Goal: Task Accomplishment & Management: Contribute content

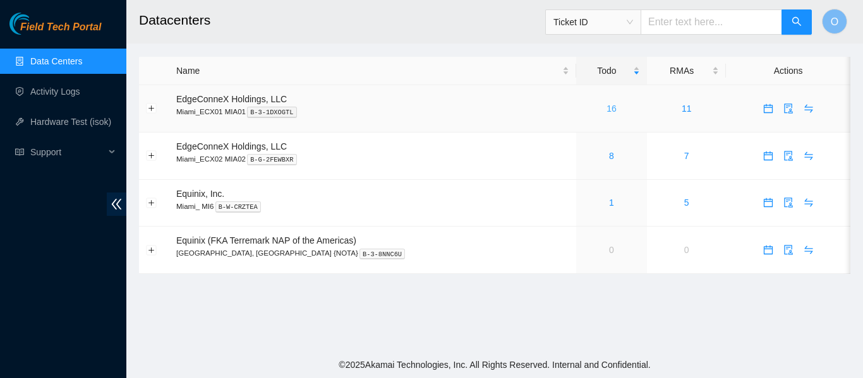
click at [606, 108] on link "16" at bounding box center [611, 109] width 10 height 10
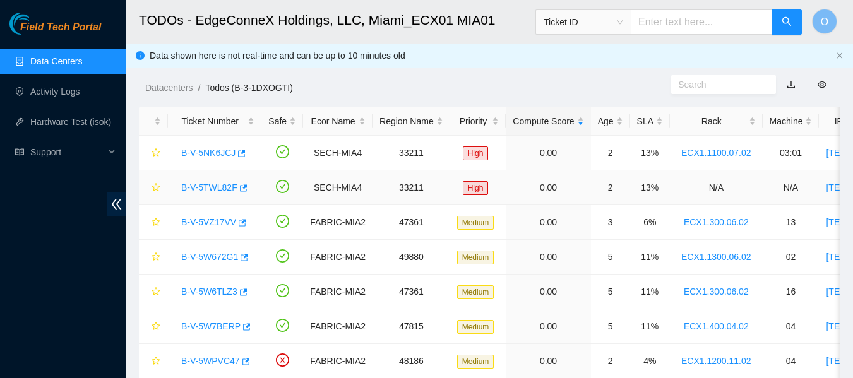
click at [219, 186] on link "B-V-5TWL82F" at bounding box center [209, 188] width 56 height 10
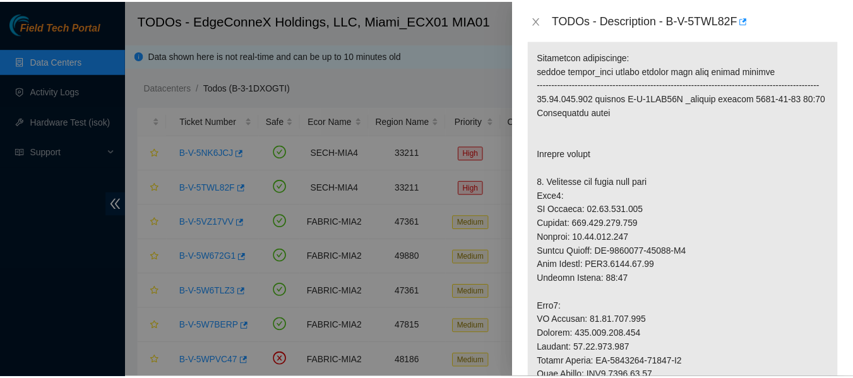
scroll to position [190, 0]
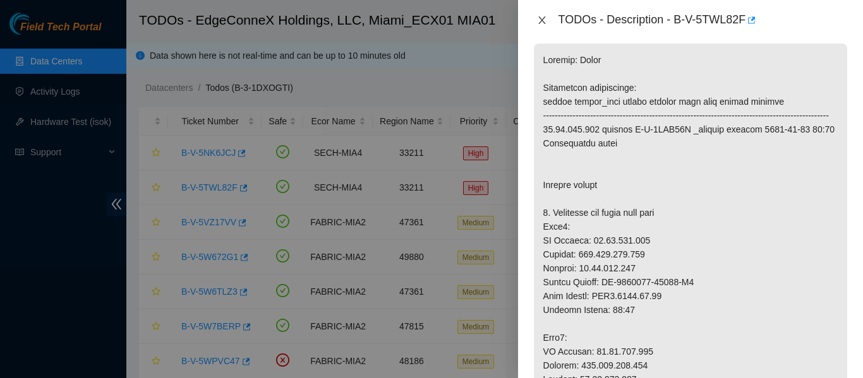
click at [540, 21] on icon "close" at bounding box center [541, 20] width 7 height 8
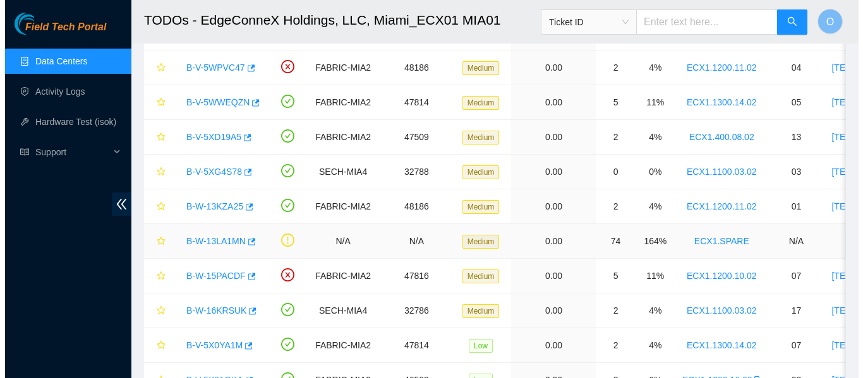
scroll to position [316, 0]
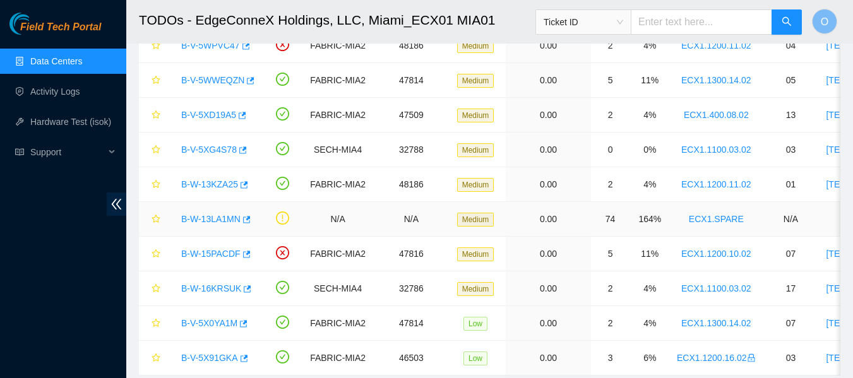
click at [210, 219] on link "B-W-13LA1MN" at bounding box center [210, 219] width 59 height 10
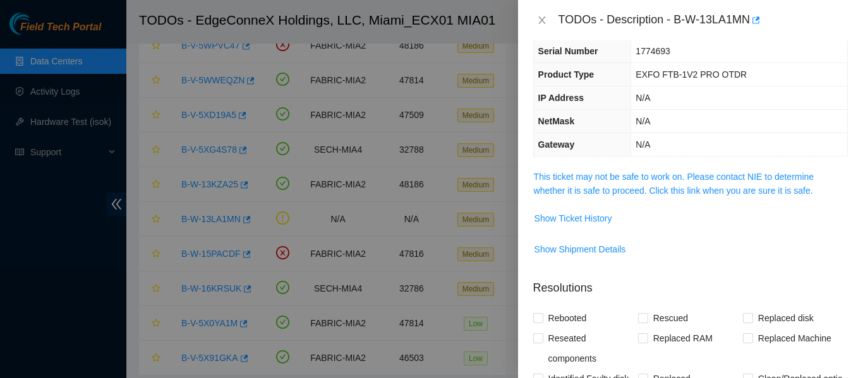
scroll to position [0, 0]
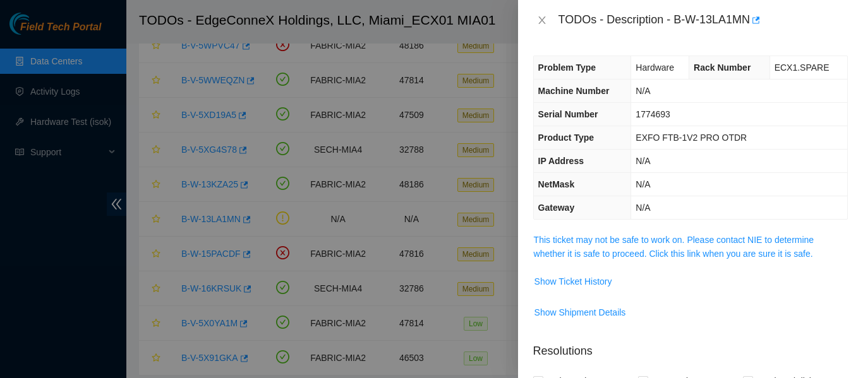
click at [654, 246] on span "This ticket may not be safe to work on. Please contact NIE to determine whether…" at bounding box center [690, 247] width 313 height 28
click at [654, 243] on link "This ticket may not be safe to work on. Please contact NIE to determine whether…" at bounding box center [674, 247] width 280 height 24
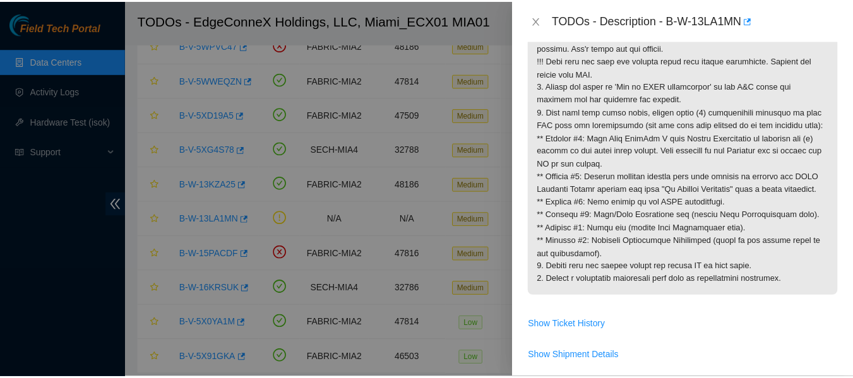
scroll to position [316, 0]
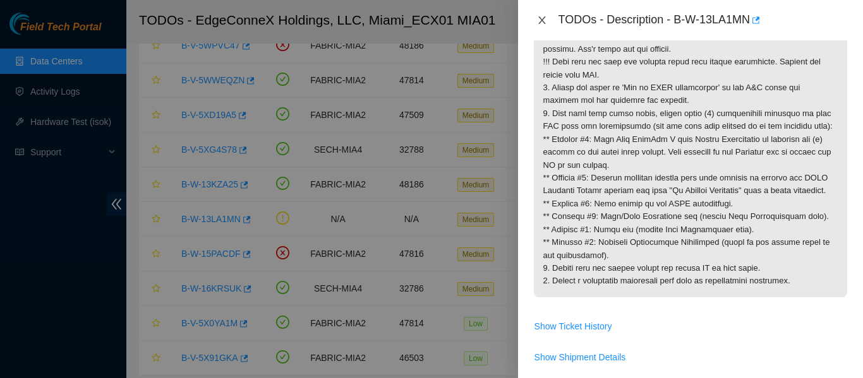
click at [540, 18] on icon "close" at bounding box center [541, 20] width 7 height 8
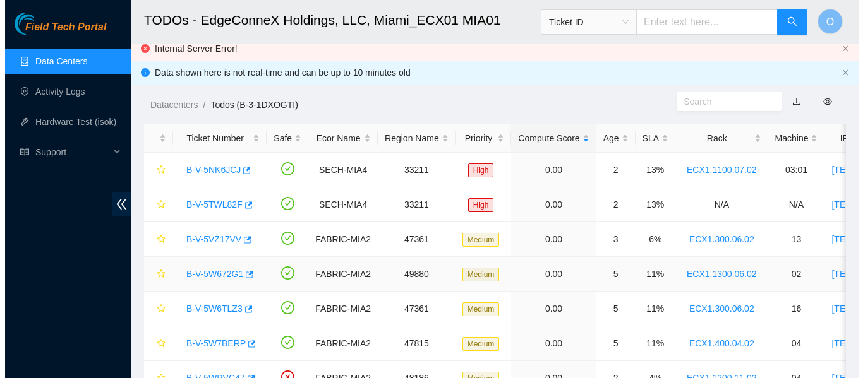
scroll to position [0, 0]
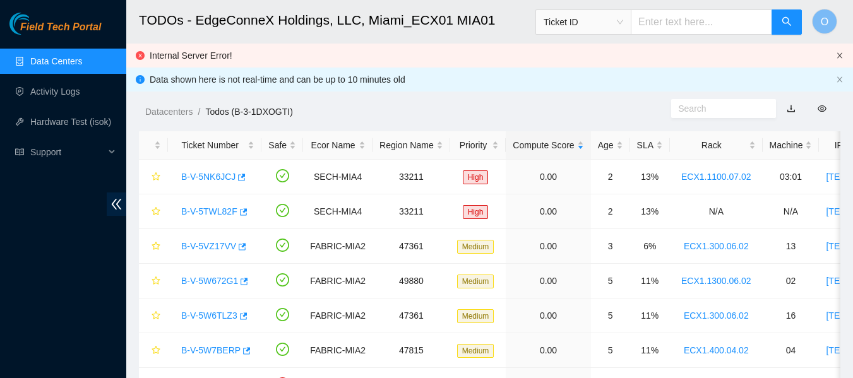
click at [842, 57] on icon "close" at bounding box center [840, 56] width 8 height 8
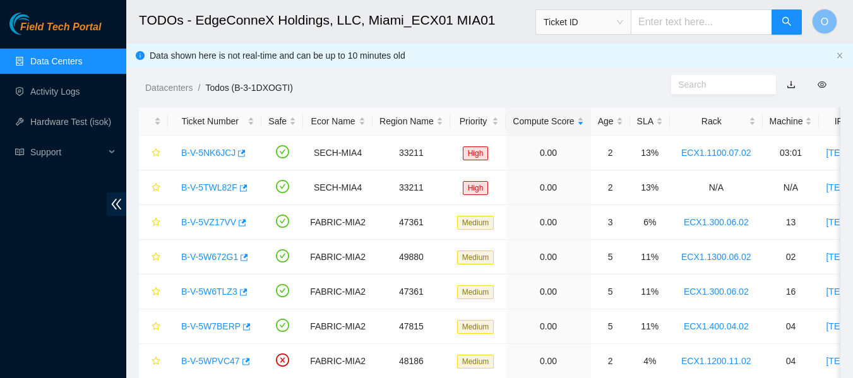
click at [66, 61] on link "Data Centers" at bounding box center [56, 61] width 52 height 10
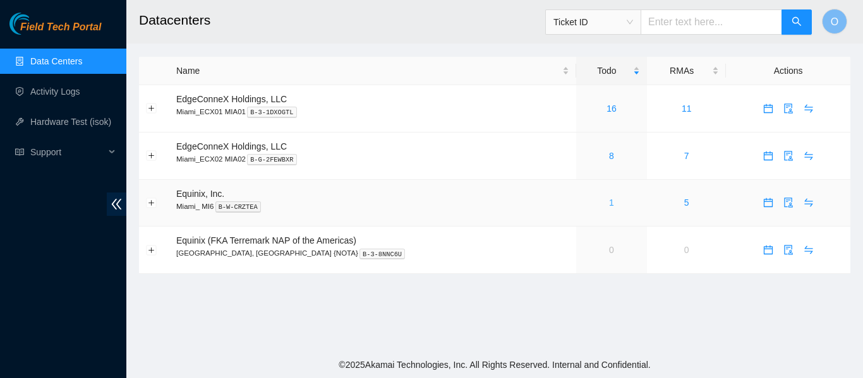
click at [609, 202] on link "1" at bounding box center [611, 203] width 5 height 10
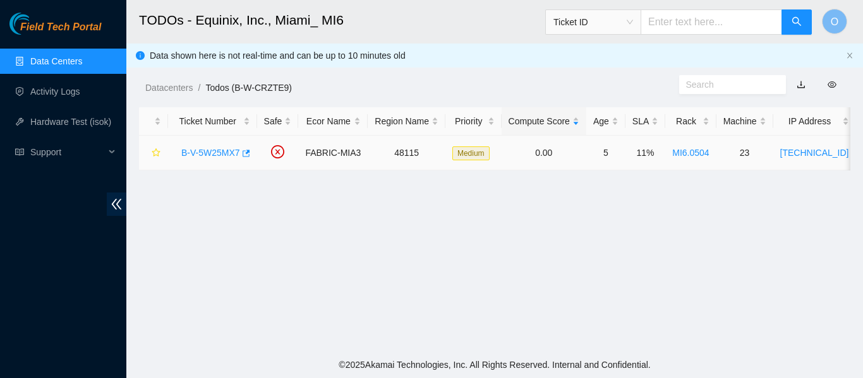
click at [222, 152] on link "B-V-5W25MX7" at bounding box center [210, 153] width 59 height 10
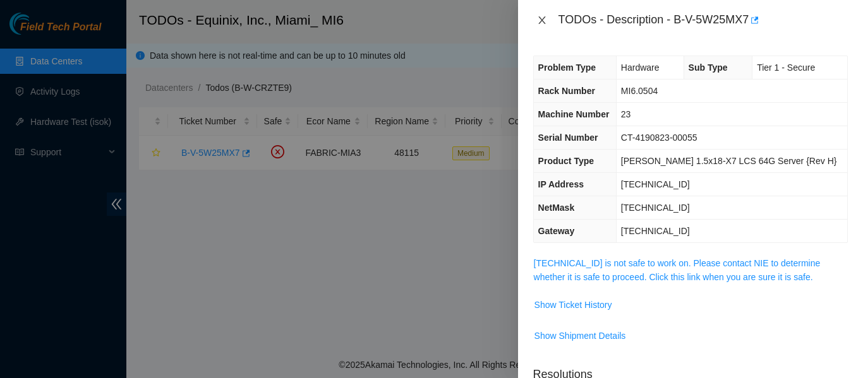
click at [538, 21] on icon "close" at bounding box center [542, 20] width 10 height 10
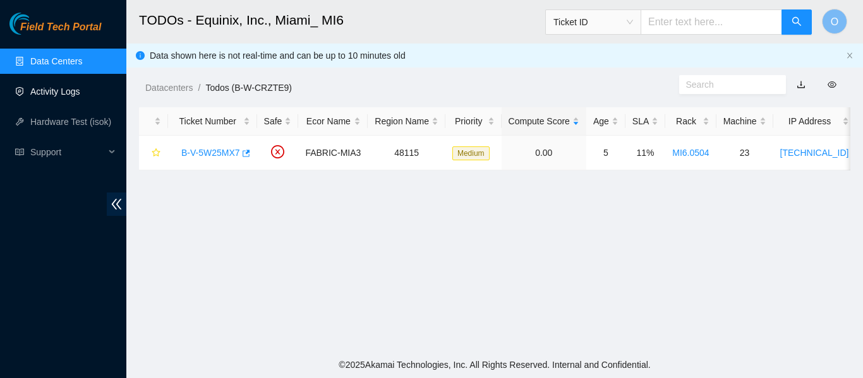
click at [57, 90] on link "Activity Logs" at bounding box center [55, 92] width 50 height 10
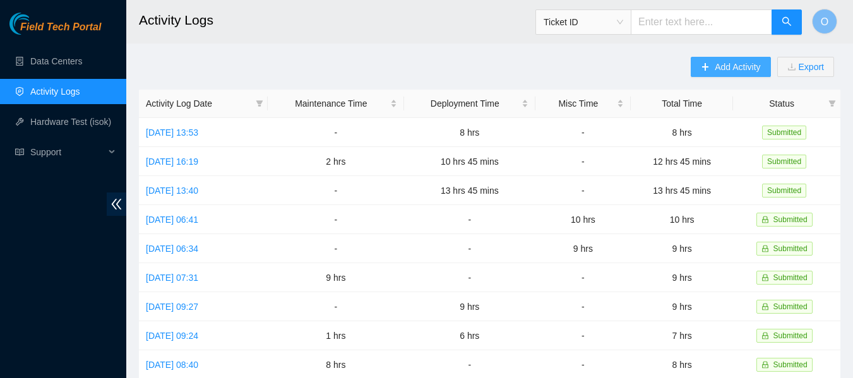
click at [732, 71] on span "Add Activity" at bounding box center [737, 67] width 45 height 14
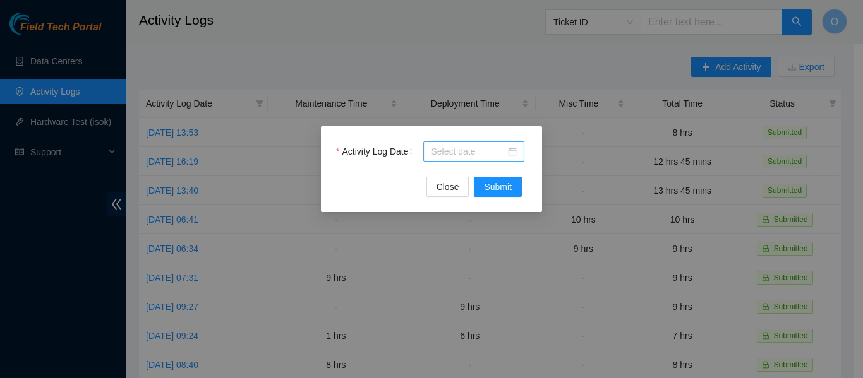
click at [512, 149] on div at bounding box center [474, 152] width 86 height 14
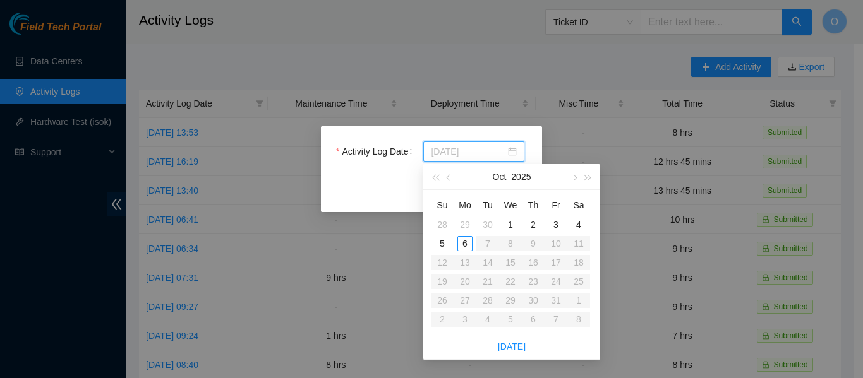
type input "[DATE]"
click at [529, 224] on div "2" at bounding box center [533, 224] width 15 height 15
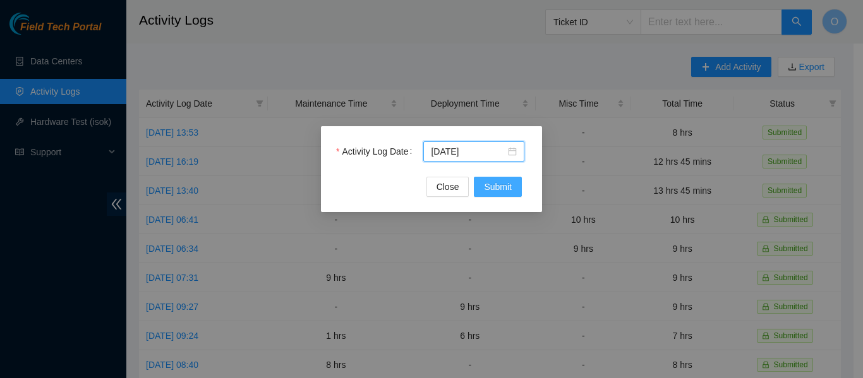
click at [506, 183] on span "Submit" at bounding box center [498, 187] width 28 height 14
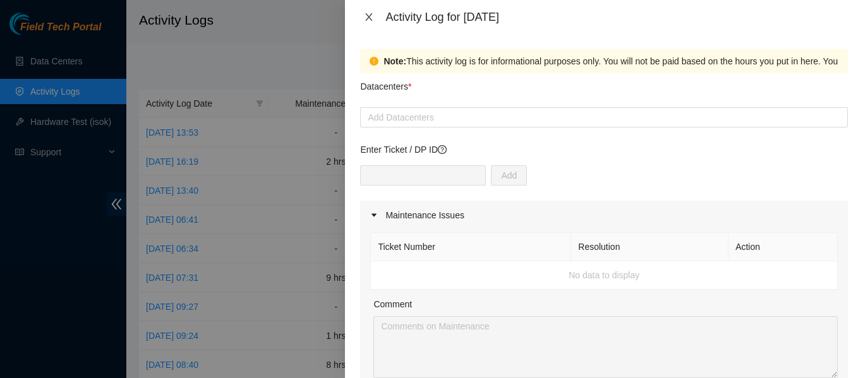
drag, startPoint x: 366, startPoint y: 21, endPoint x: 334, endPoint y: 38, distance: 35.6
click at [366, 21] on icon "close" at bounding box center [369, 17] width 10 height 10
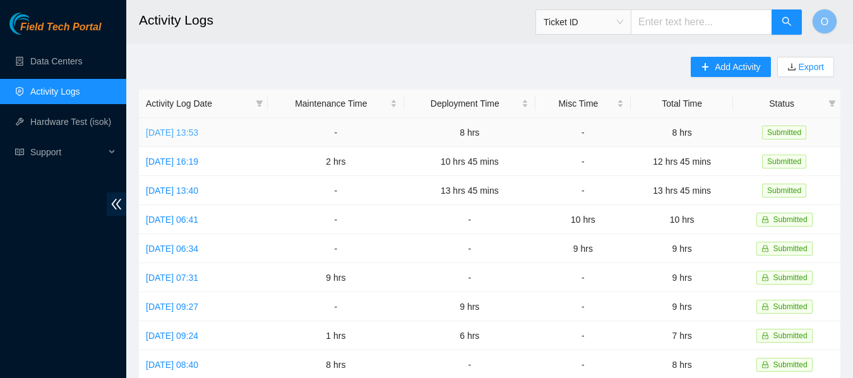
click at [193, 135] on link "[DATE] 13:53" at bounding box center [172, 133] width 52 height 10
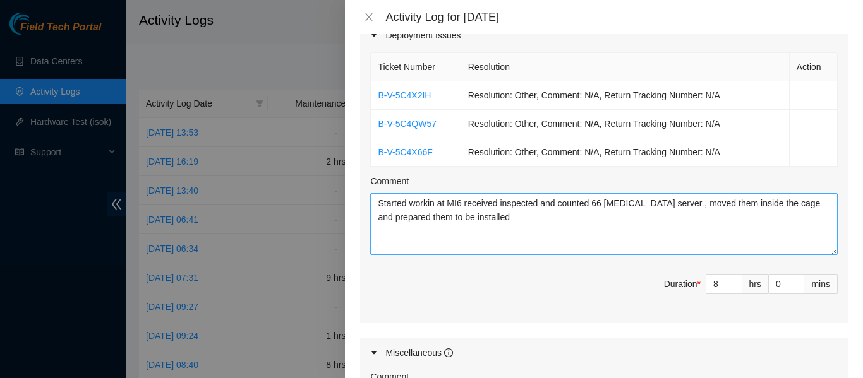
scroll to position [442, 0]
click at [617, 202] on textarea "Started workin at MI6 received inspected and counted 66 [MEDICAL_DATA] server ,…" at bounding box center [603, 223] width 467 height 62
click at [653, 201] on textarea "Started workin at MI6 received inspected and counted 66 linode server , moved t…" at bounding box center [603, 223] width 467 height 62
click at [502, 220] on textarea "Started workin at MI6 received inspected and counted 66 linode servers , moved …" at bounding box center [603, 223] width 467 height 62
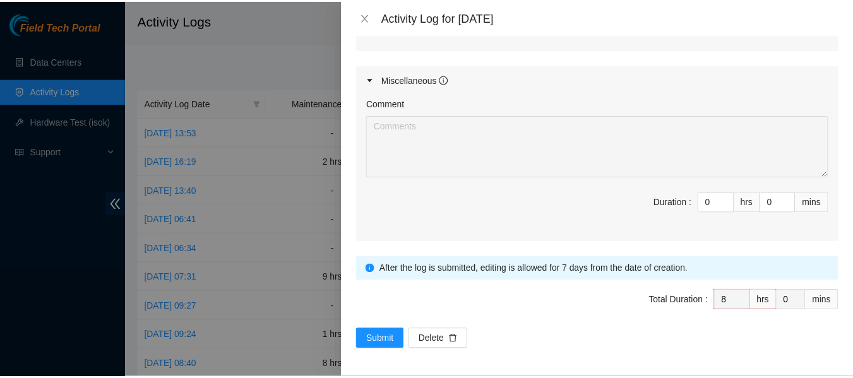
scroll to position [716, 0]
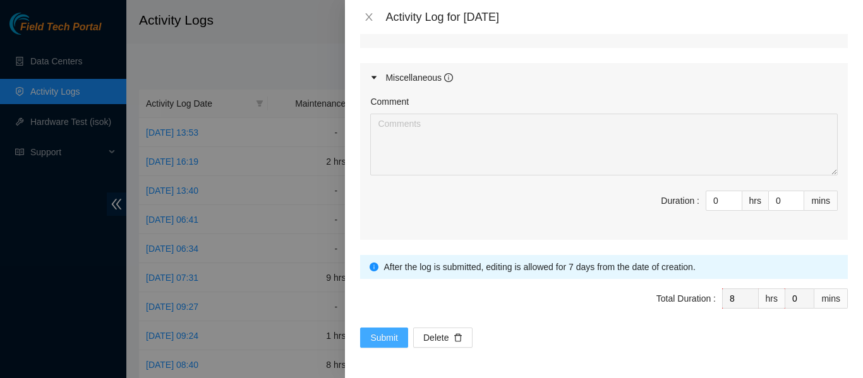
type textarea "Started workin at MI6 received inspected and counted 66 linode servers , moved …"
click at [382, 338] on span "Submit" at bounding box center [384, 338] width 28 height 14
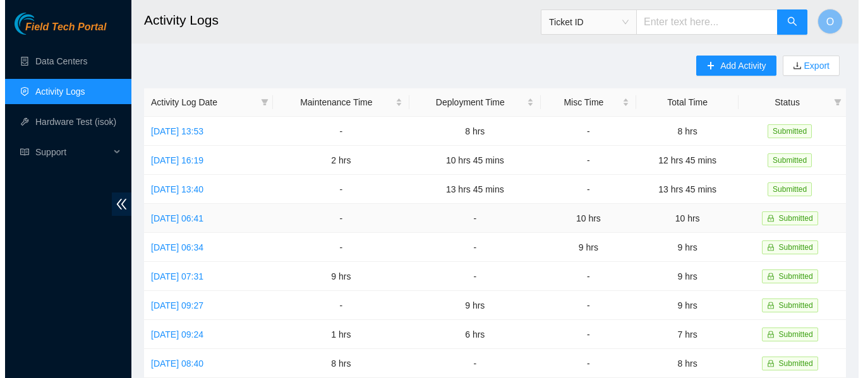
scroll to position [0, 0]
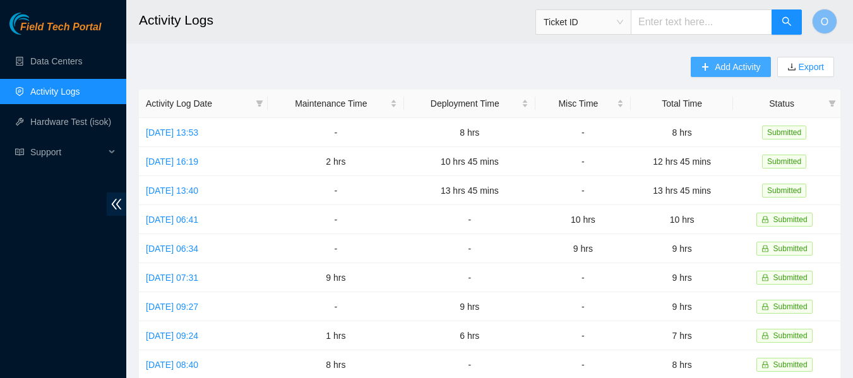
click at [730, 69] on span "Add Activity" at bounding box center [737, 67] width 45 height 14
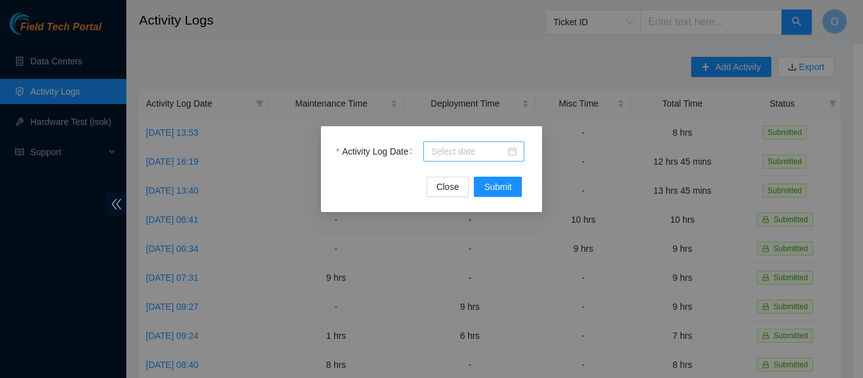
click at [511, 147] on div at bounding box center [474, 152] width 86 height 14
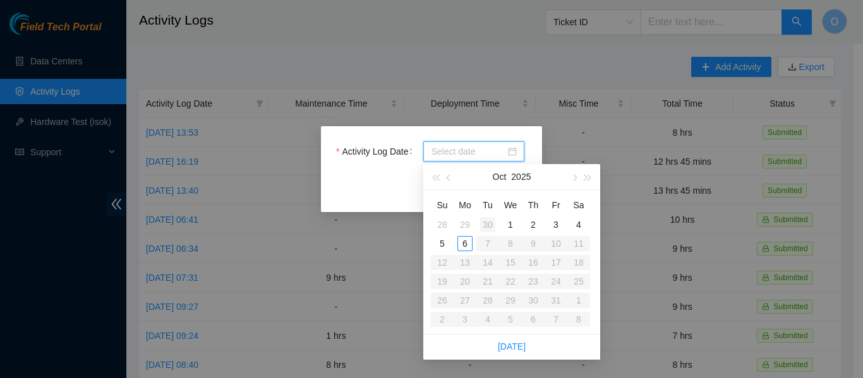
type input "[DATE]"
click at [556, 224] on div "3" at bounding box center [555, 224] width 15 height 15
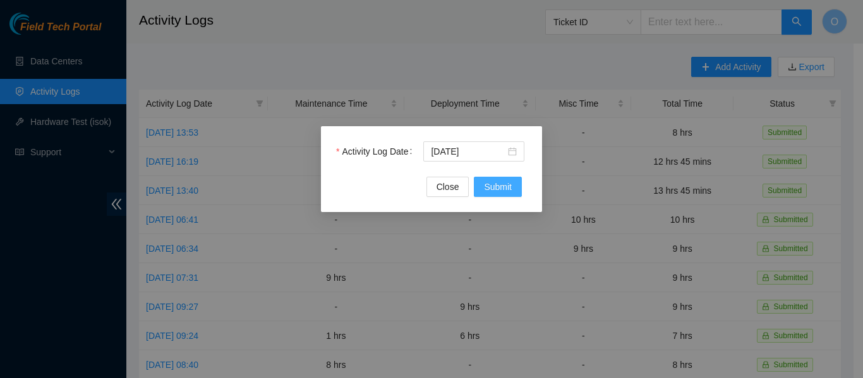
click at [500, 187] on span "Submit" at bounding box center [498, 187] width 28 height 14
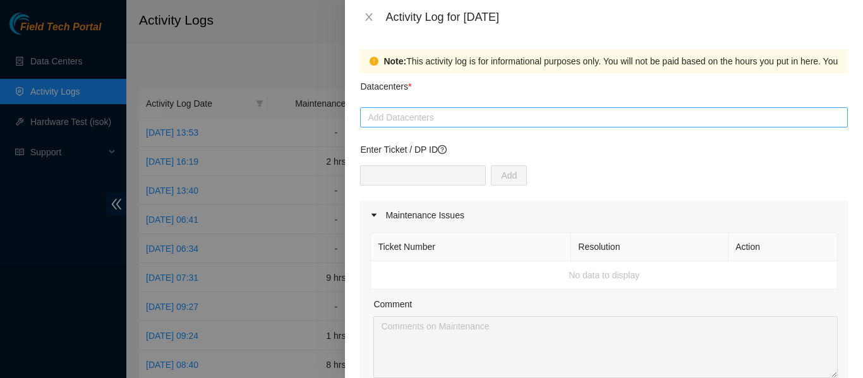
click at [424, 121] on div at bounding box center [603, 117] width 481 height 15
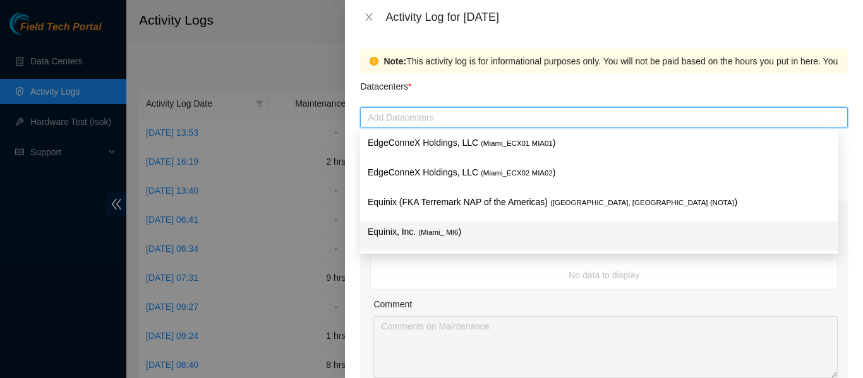
click at [446, 231] on span "( Miami_ MI6" at bounding box center [438, 233] width 40 height 8
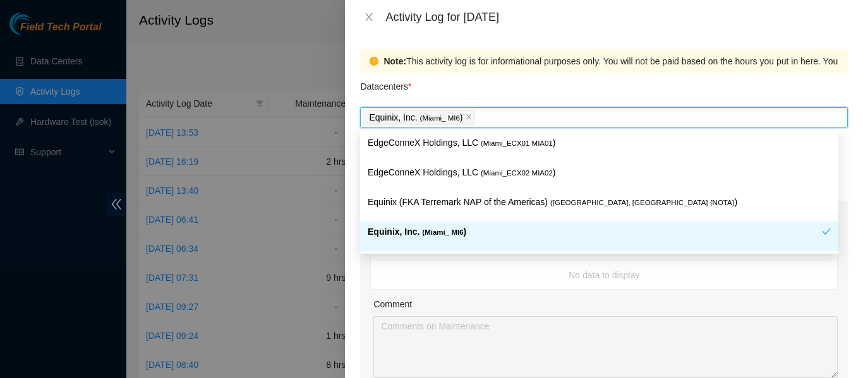
click at [457, 231] on span "( Miami_ MI6" at bounding box center [442, 233] width 41 height 8
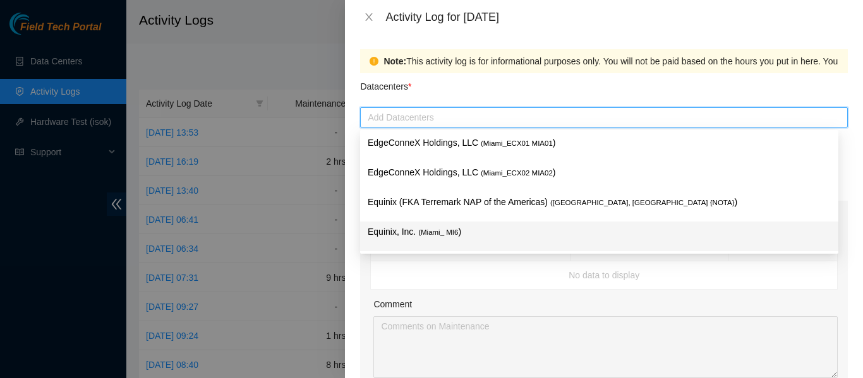
click at [444, 231] on span "( Miami_ MI6" at bounding box center [438, 233] width 40 height 8
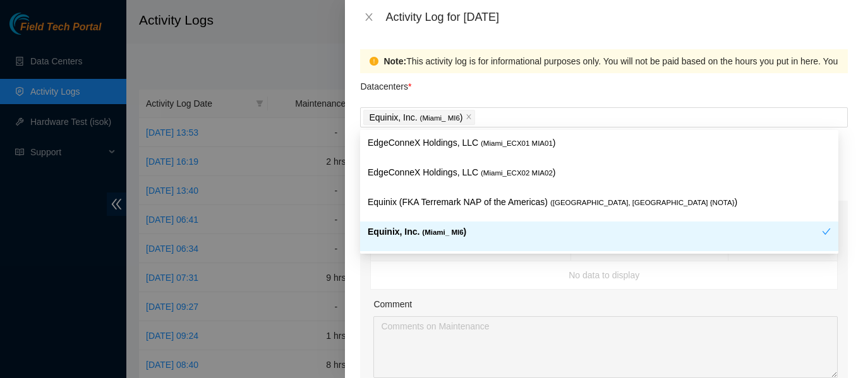
click at [490, 282] on td "No data to display" at bounding box center [604, 276] width 467 height 28
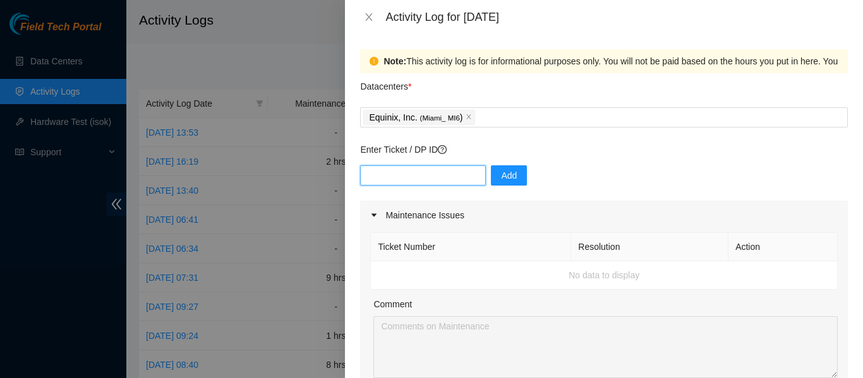
click at [429, 170] on input "text" at bounding box center [423, 176] width 126 height 20
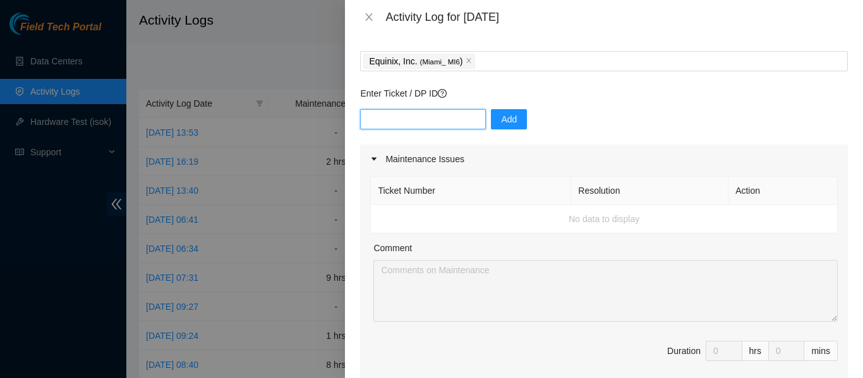
scroll to position [63, 0]
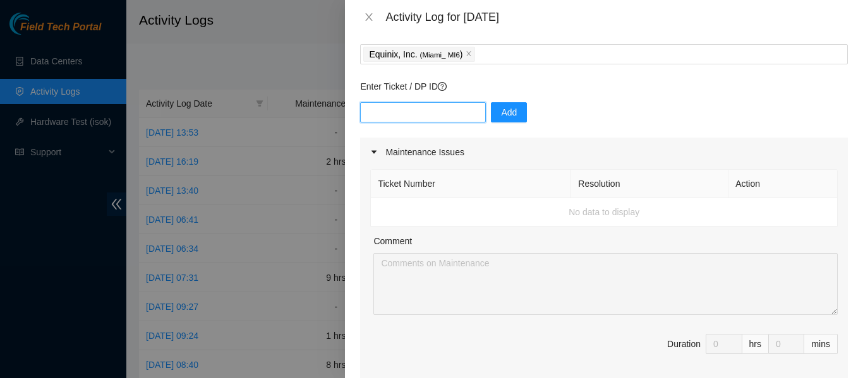
type input "DP77889"
click at [501, 112] on span "Add" at bounding box center [509, 112] width 16 height 14
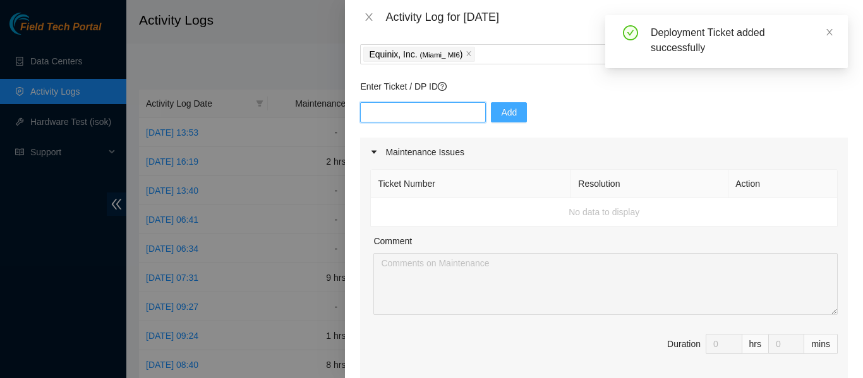
click at [405, 106] on input "text" at bounding box center [423, 112] width 126 height 20
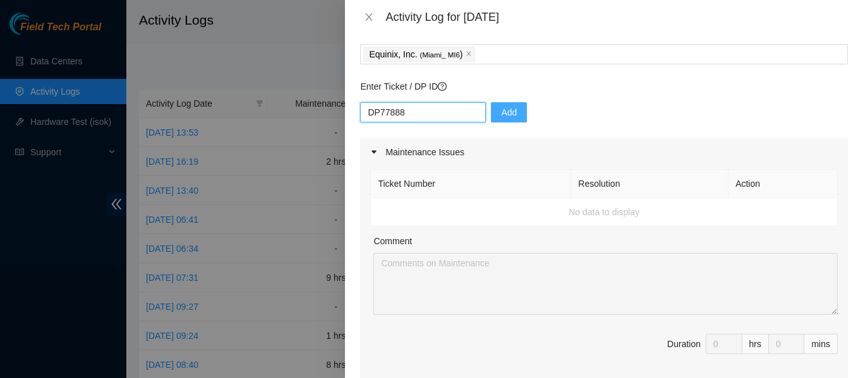
type input "DP77888"
click at [501, 116] on span "Add" at bounding box center [509, 112] width 16 height 14
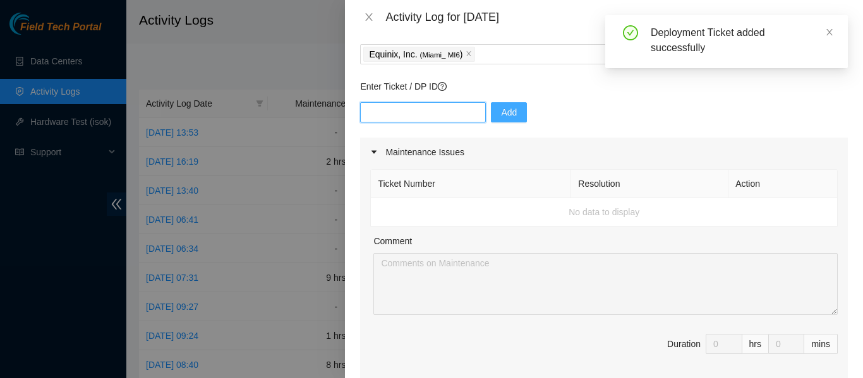
click at [421, 111] on input "text" at bounding box center [423, 112] width 126 height 20
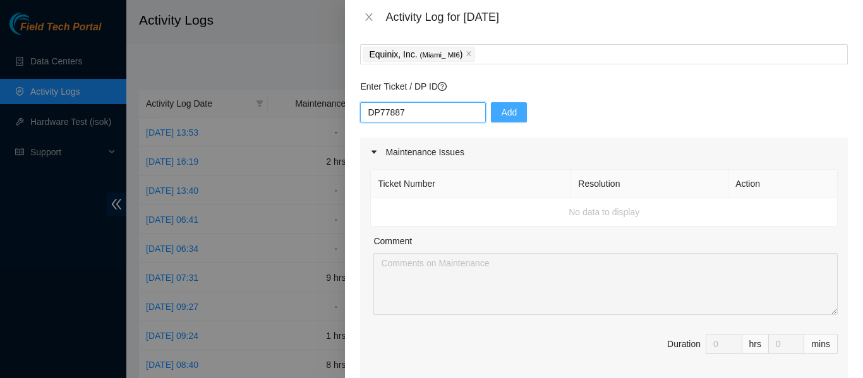
type input "DP77887"
click at [506, 112] on span "Add" at bounding box center [509, 112] width 16 height 14
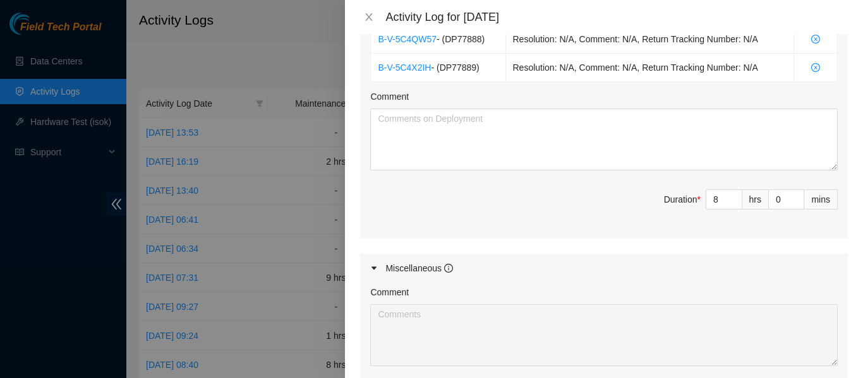
scroll to position [527, 0]
drag, startPoint x: 711, startPoint y: 196, endPoint x: 666, endPoint y: 204, distance: 45.5
click at [665, 200] on span "Duration * 8 hrs 0 mins" at bounding box center [603, 205] width 467 height 35
type input "0"
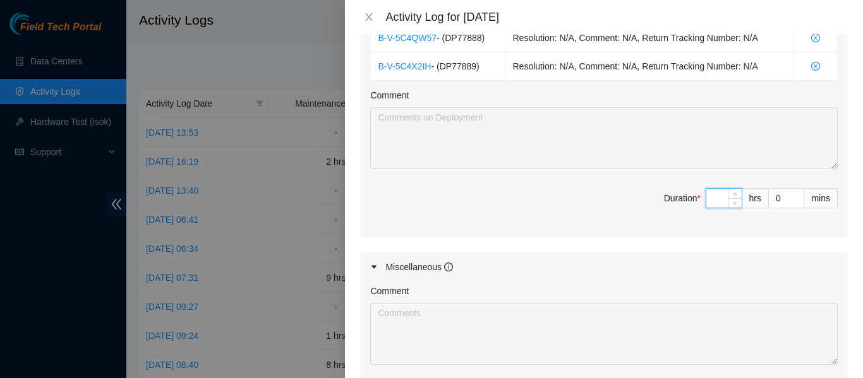
type input "1"
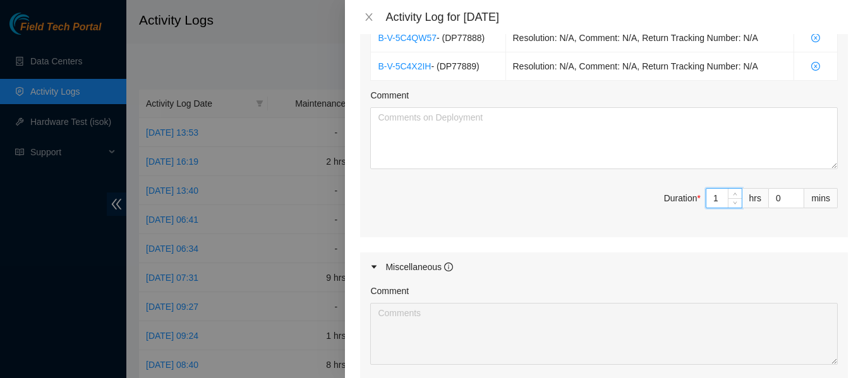
type input "11"
drag, startPoint x: 774, startPoint y: 195, endPoint x: 759, endPoint y: 196, distance: 14.7
click at [769, 196] on input "0" at bounding box center [786, 198] width 35 height 19
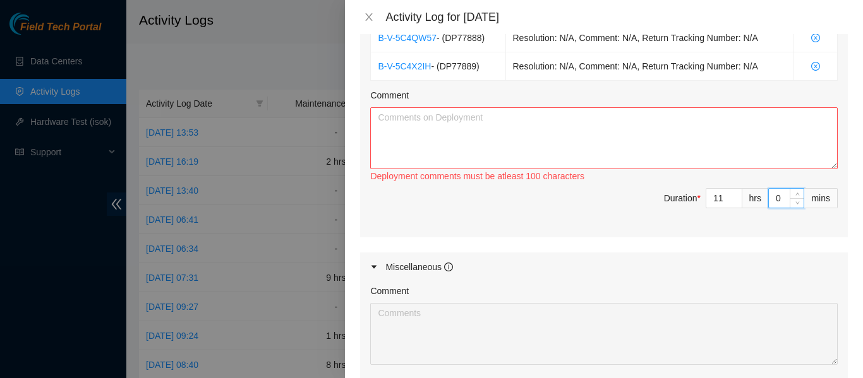
type input "4"
type input "45"
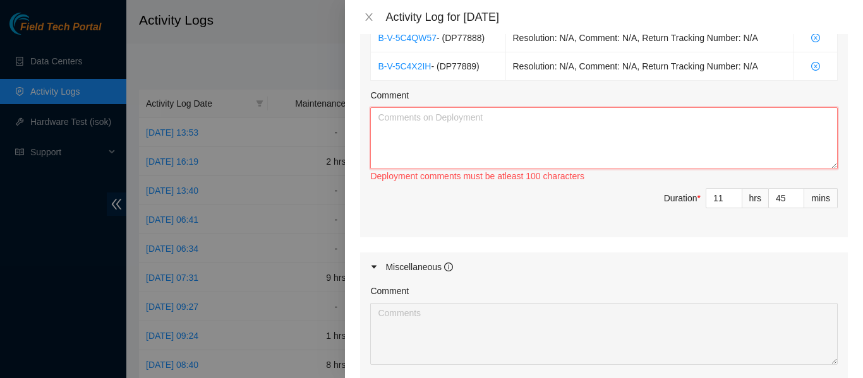
drag, startPoint x: 506, startPoint y: 143, endPoint x: 514, endPoint y: 139, distance: 8.5
click at [506, 142] on textarea "Comment" at bounding box center [603, 138] width 467 height 62
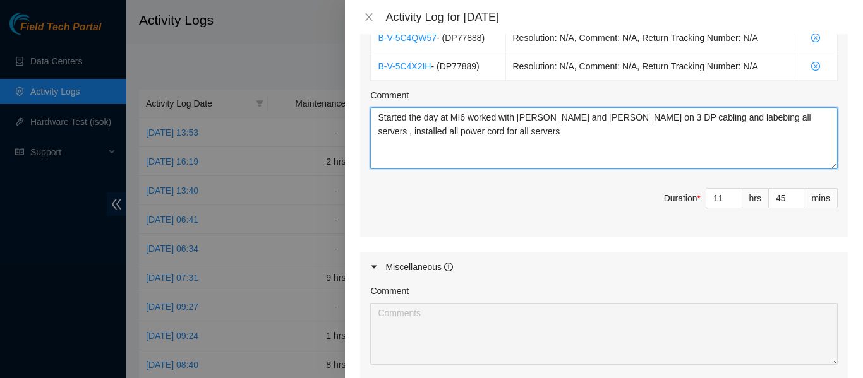
click at [553, 157] on textarea "Started the day at MI6 worked with [PERSON_NAME] and [PERSON_NAME] on 3 DP cabl…" at bounding box center [603, 138] width 467 height 62
click at [644, 138] on textarea "Started the day at MI6 worked with [PERSON_NAME] and [PERSON_NAME] on 3 DP cabl…" at bounding box center [603, 138] width 467 height 62
click at [492, 136] on textarea "Started the day at MI6 worked with [PERSON_NAME] and [PERSON_NAME] on 3 DP cabl…" at bounding box center [603, 138] width 467 height 62
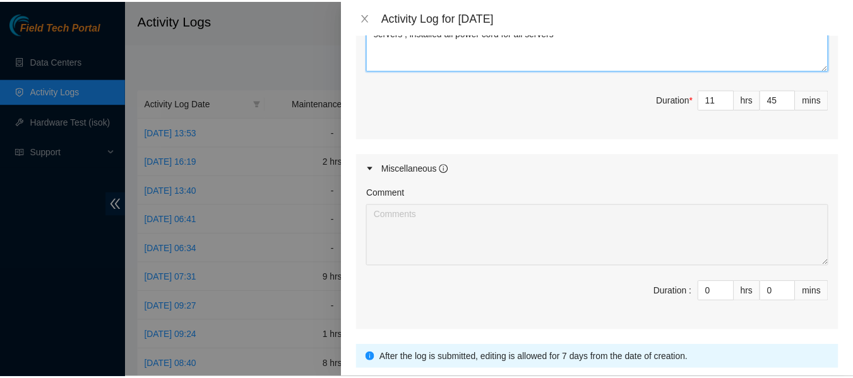
scroll to position [716, 0]
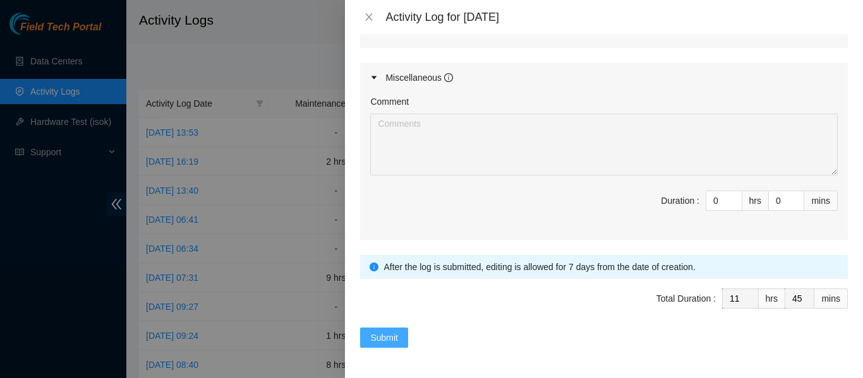
type textarea "Started the day at MI6 worked with [PERSON_NAME] and [PERSON_NAME] on 3 DP cabl…"
click at [390, 340] on span "Submit" at bounding box center [384, 338] width 28 height 14
type input "0"
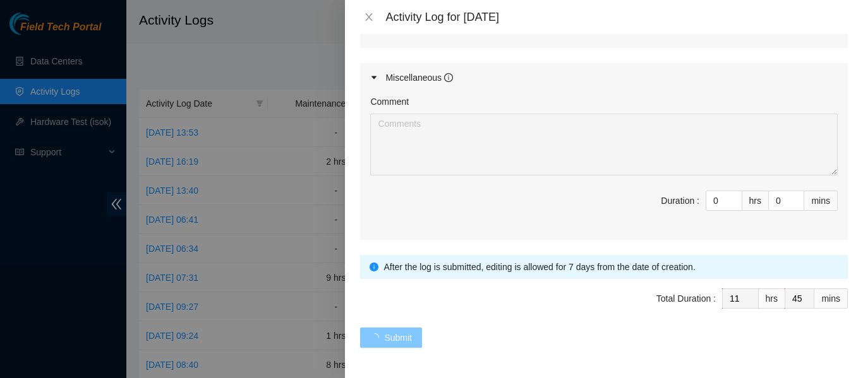
type input "0"
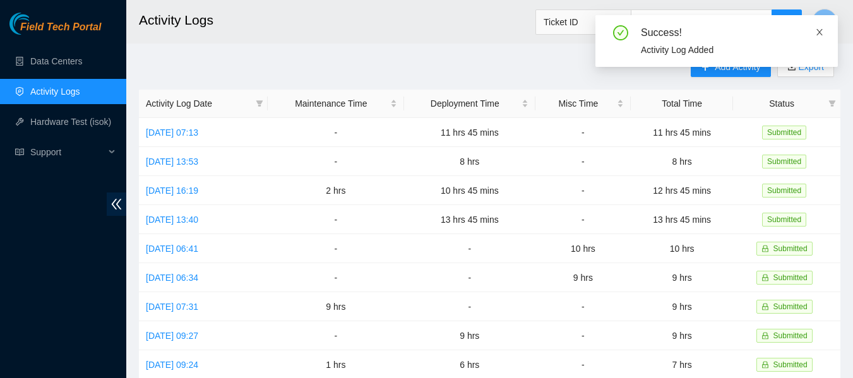
click at [819, 34] on icon "close" at bounding box center [820, 32] width 9 height 9
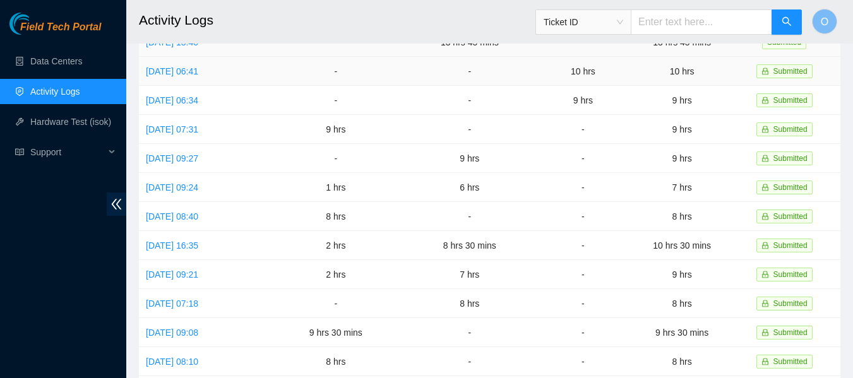
scroll to position [190, 0]
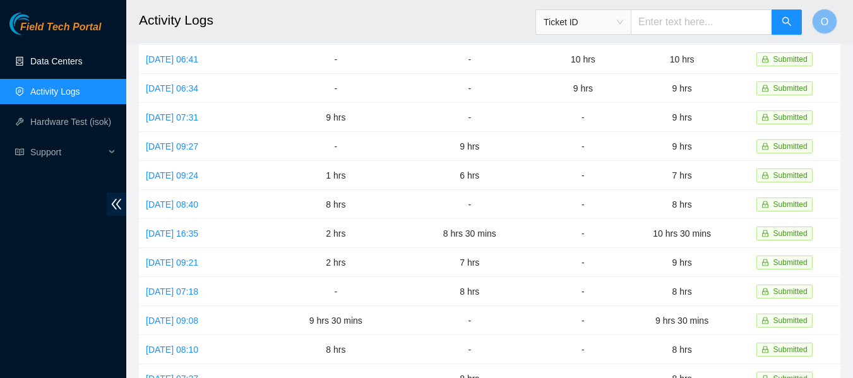
click at [55, 61] on link "Data Centers" at bounding box center [56, 61] width 52 height 10
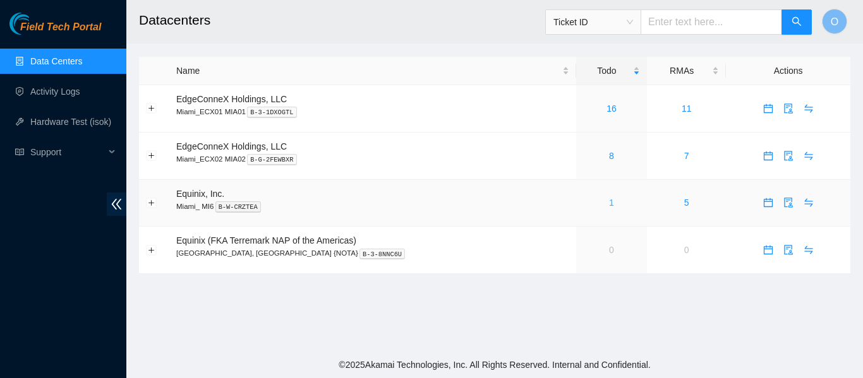
click at [609, 203] on link "1" at bounding box center [611, 203] width 5 height 10
